Goal: Find specific page/section: Find specific page/section

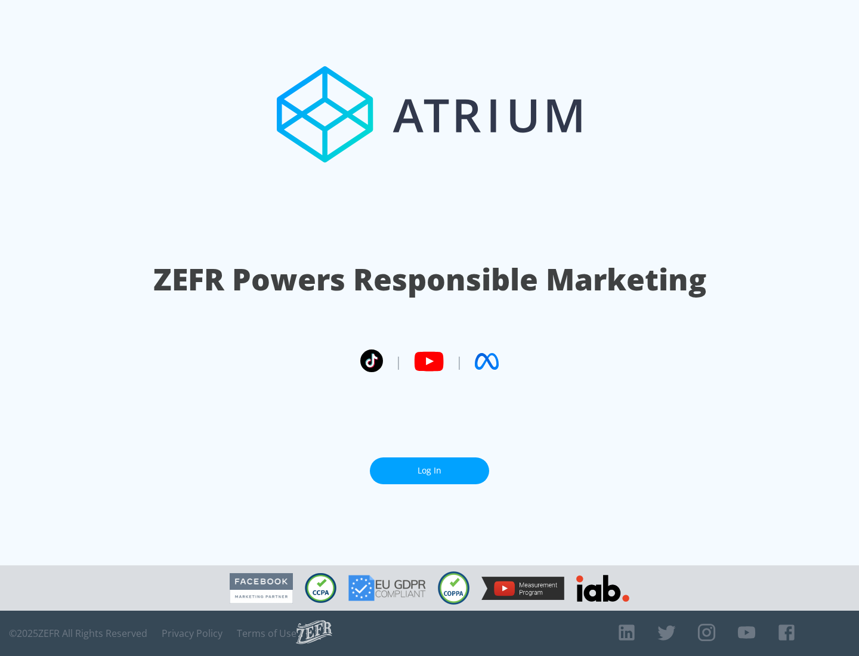
click at [429, 466] on link "Log In" at bounding box center [429, 470] width 119 height 27
